Goal: Navigation & Orientation: Find specific page/section

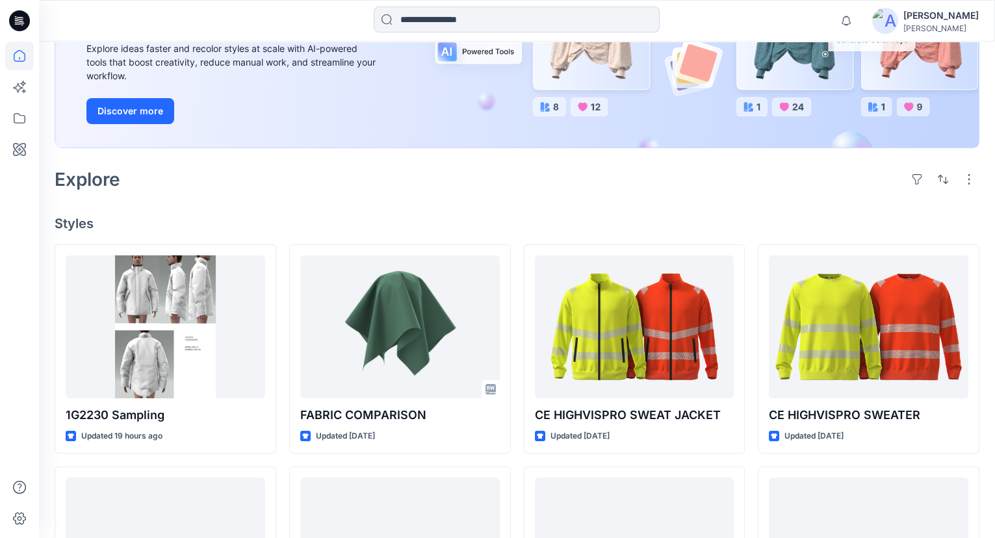
scroll to position [354, 0]
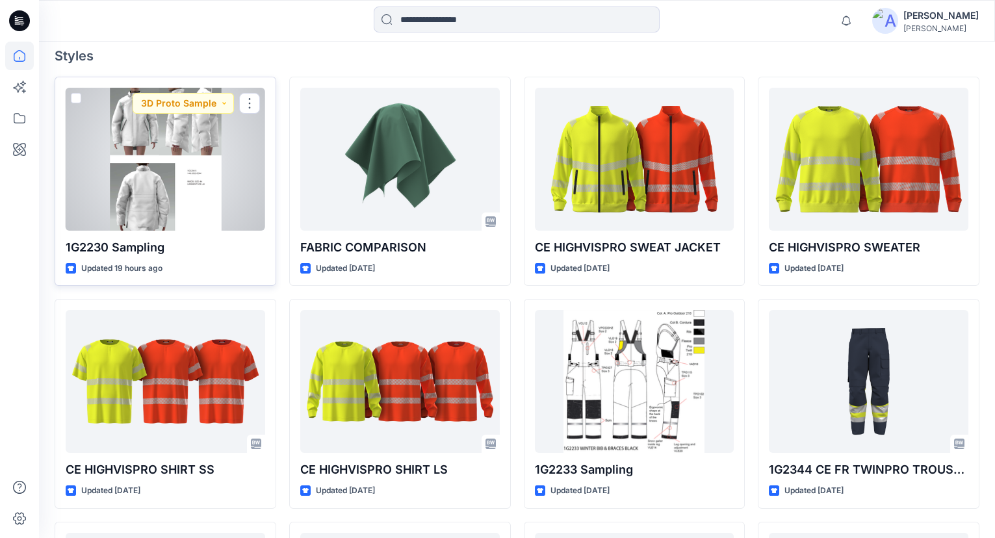
click at [237, 223] on div at bounding box center [166, 159] width 200 height 143
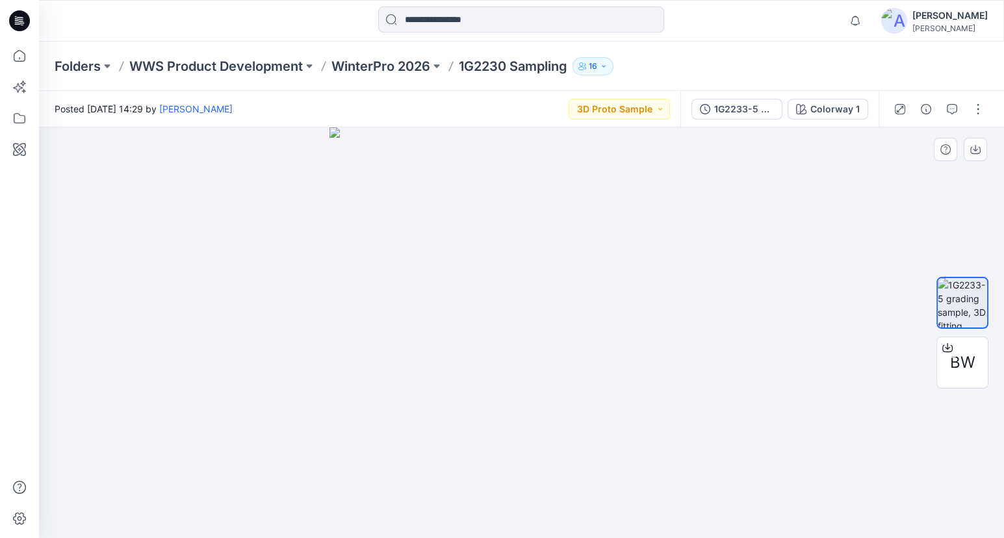
drag, startPoint x: 638, startPoint y: 464, endPoint x: 636, endPoint y: 402, distance: 61.8
click at [636, 402] on img at bounding box center [522, 332] width 384 height 411
click at [296, 64] on p "WWS Product Development" at bounding box center [216, 66] width 174 height 18
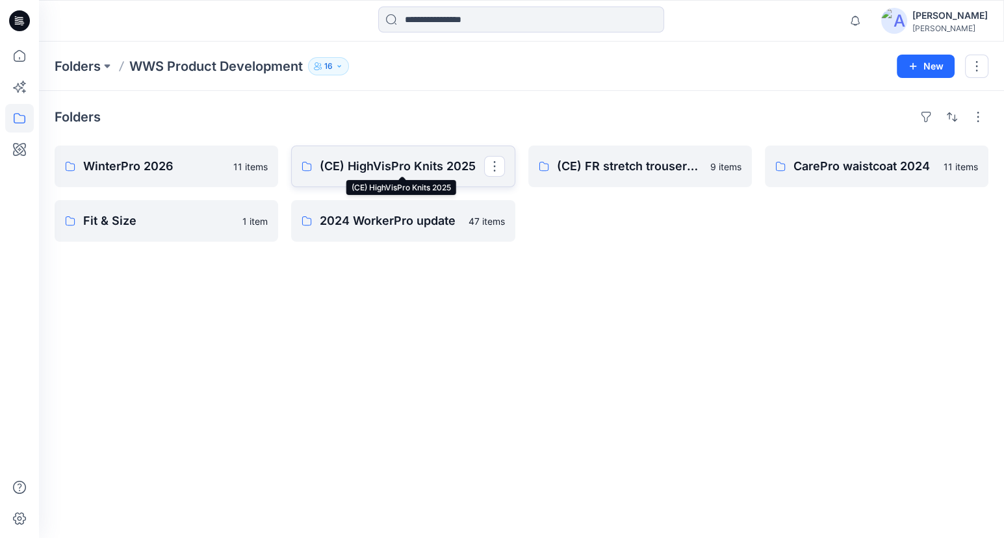
click at [443, 164] on p "(CE) HighVisPro Knits 2025" at bounding box center [402, 166] width 164 height 18
